Goal: Entertainment & Leisure: Consume media (video, audio)

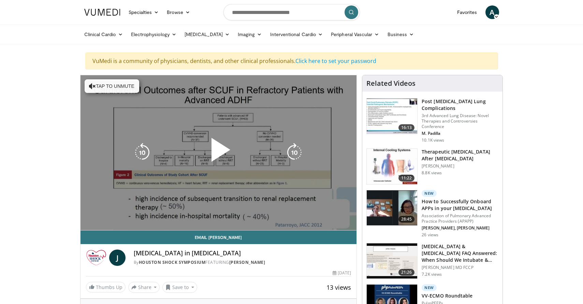
click at [104, 88] on button "Tap to unmute" at bounding box center [112, 86] width 55 height 14
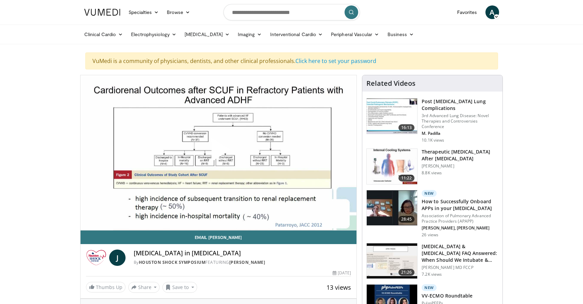
click at [218, 153] on span "Video Player" at bounding box center [218, 153] width 0 height 0
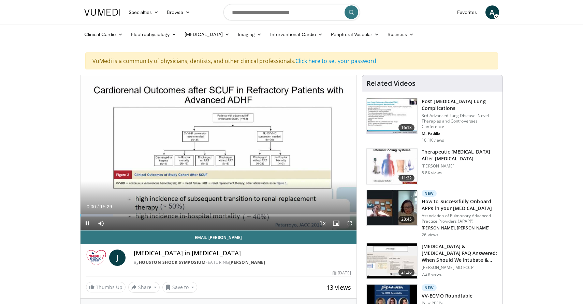
click at [350, 224] on span "Video Player" at bounding box center [350, 224] width 14 height 14
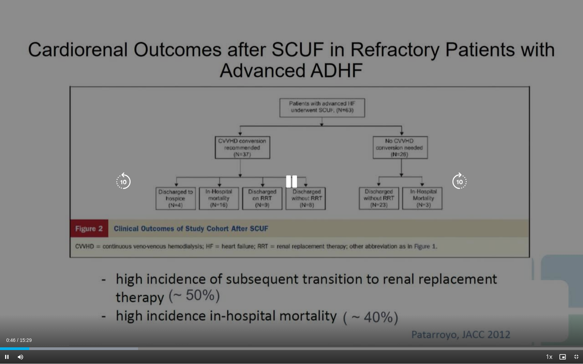
click at [461, 180] on icon "Video Player" at bounding box center [459, 181] width 19 height 19
click at [124, 182] on icon "Video Player" at bounding box center [123, 181] width 19 height 19
click at [127, 180] on icon "Video Player" at bounding box center [123, 181] width 19 height 19
click at [125, 187] on icon "Video Player" at bounding box center [123, 181] width 19 height 19
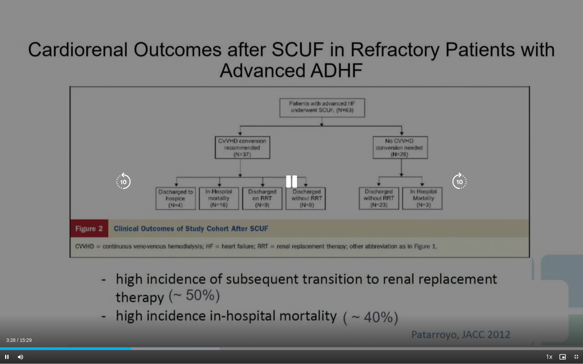
click at [124, 183] on icon "Video Player" at bounding box center [123, 181] width 19 height 19
click at [126, 182] on icon "Video Player" at bounding box center [123, 181] width 19 height 19
click at [128, 182] on icon "Video Player" at bounding box center [123, 181] width 19 height 19
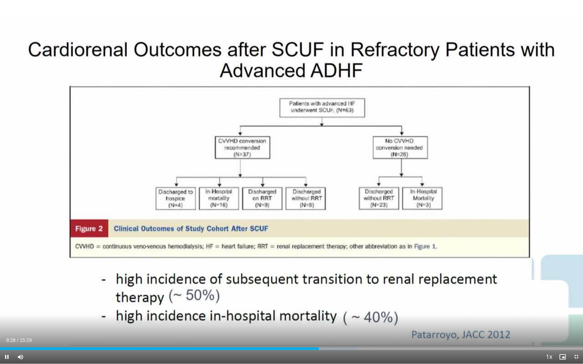
click at [565, 304] on video-js "**********" at bounding box center [291, 182] width 583 height 364
